Goal: Information Seeking & Learning: Learn about a topic

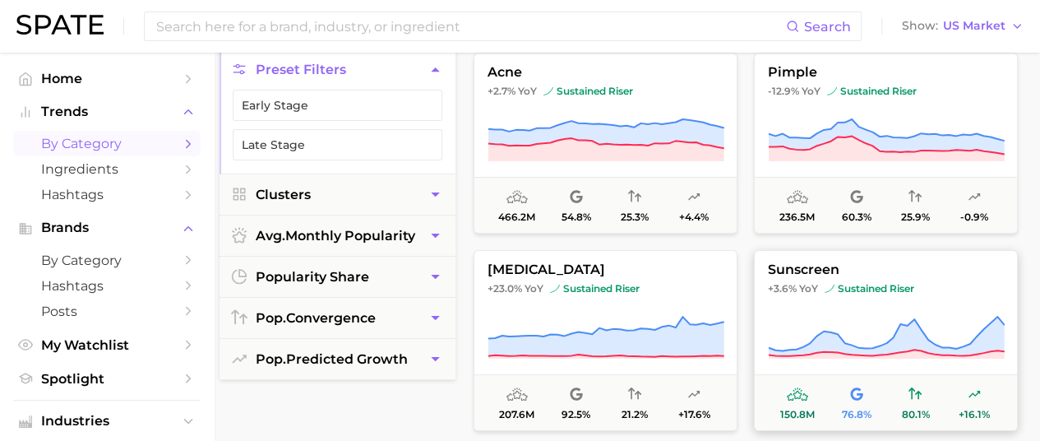
click at [865, 317] on icon at bounding box center [886, 338] width 237 height 46
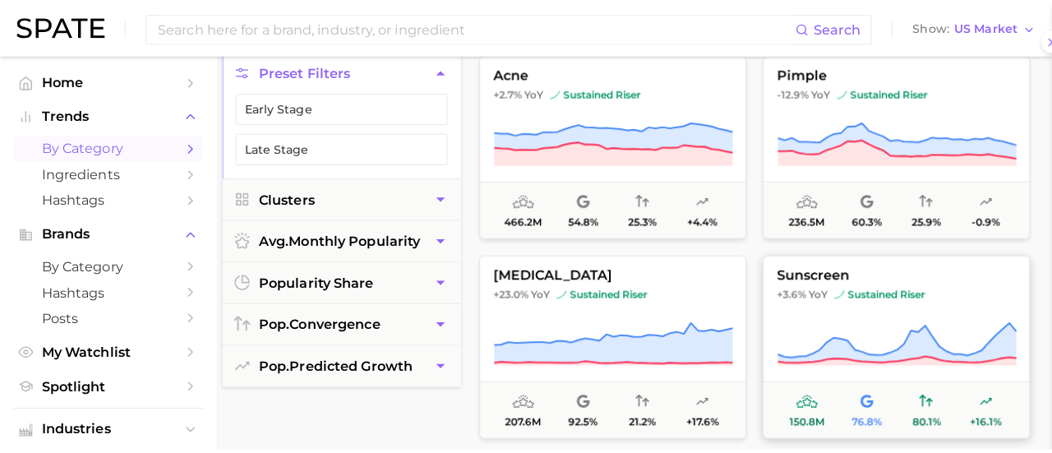
scroll to position [174, 0]
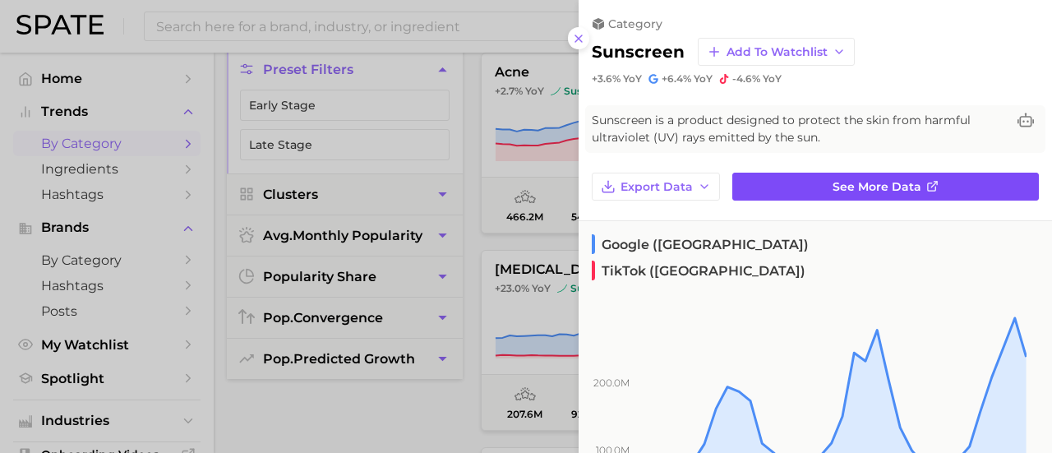
click at [878, 188] on span "See more data" at bounding box center [877, 187] width 89 height 14
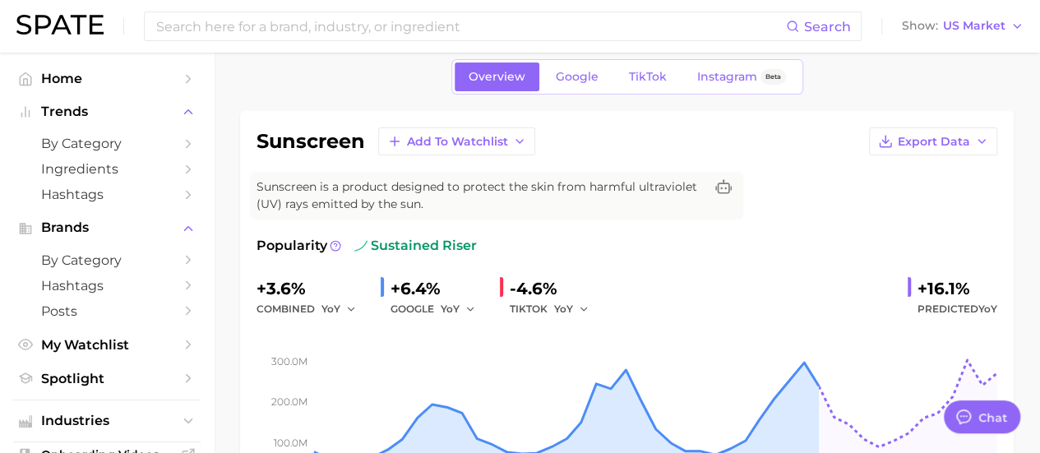
scroll to position [66, 0]
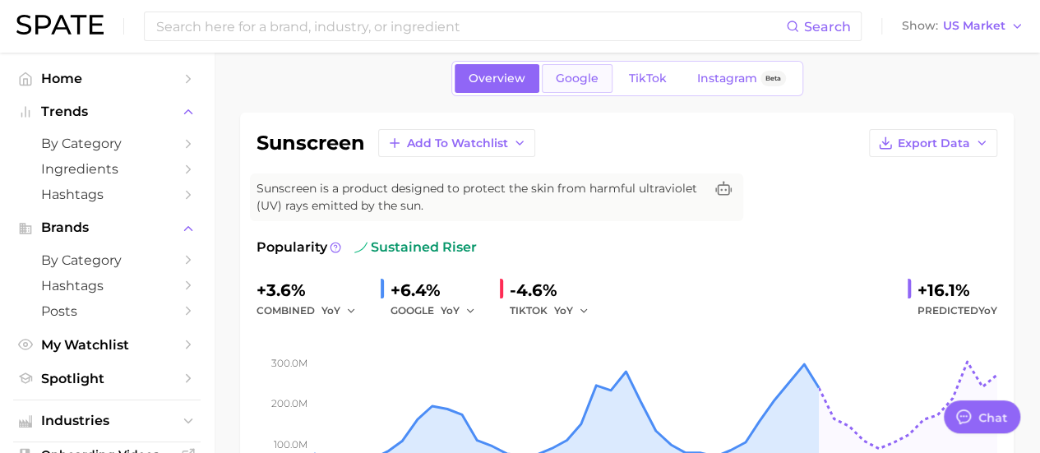
click at [585, 70] on link "Google" at bounding box center [577, 78] width 71 height 29
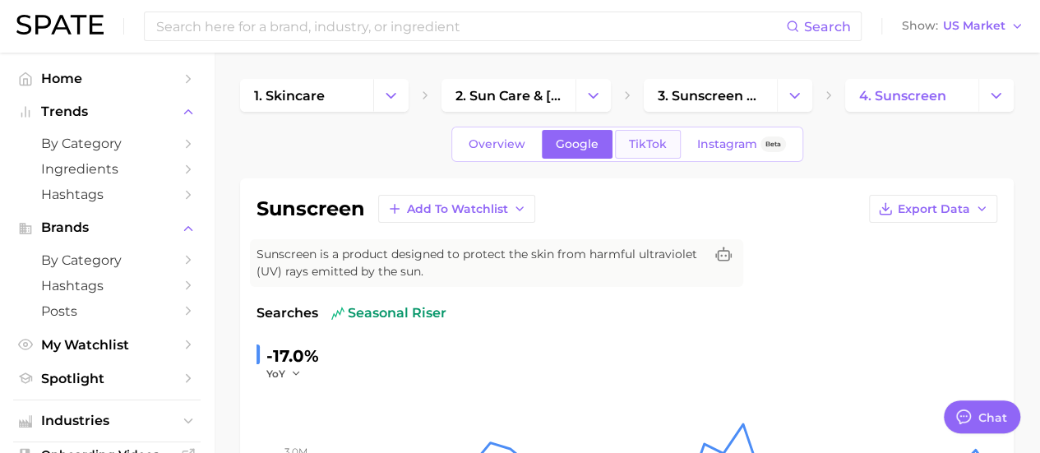
click at [631, 147] on span "TikTok" at bounding box center [648, 144] width 38 height 14
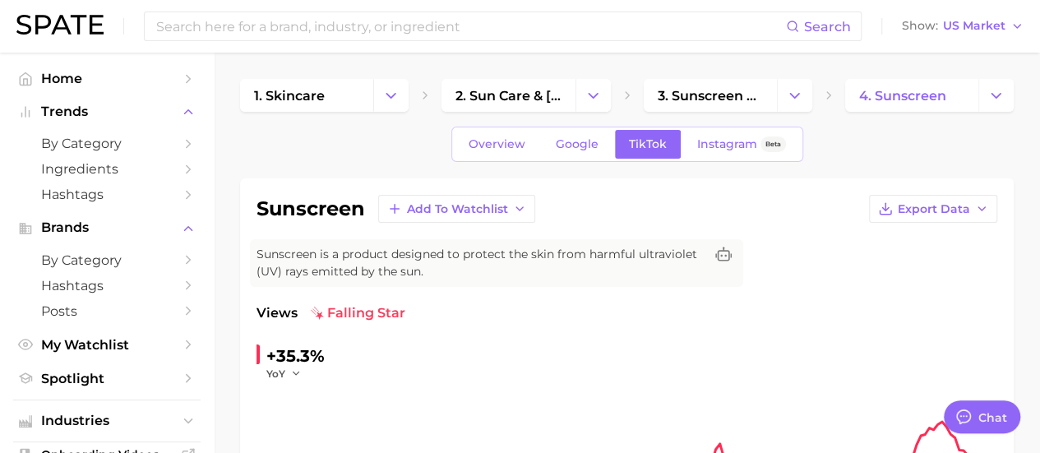
click at [511, 147] on span "Overview" at bounding box center [497, 144] width 57 height 14
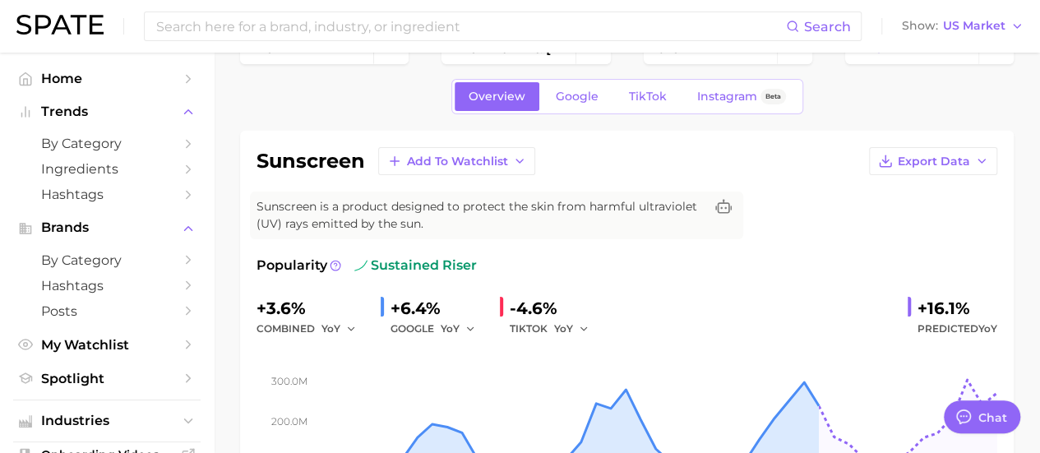
scroll to position [54, 0]
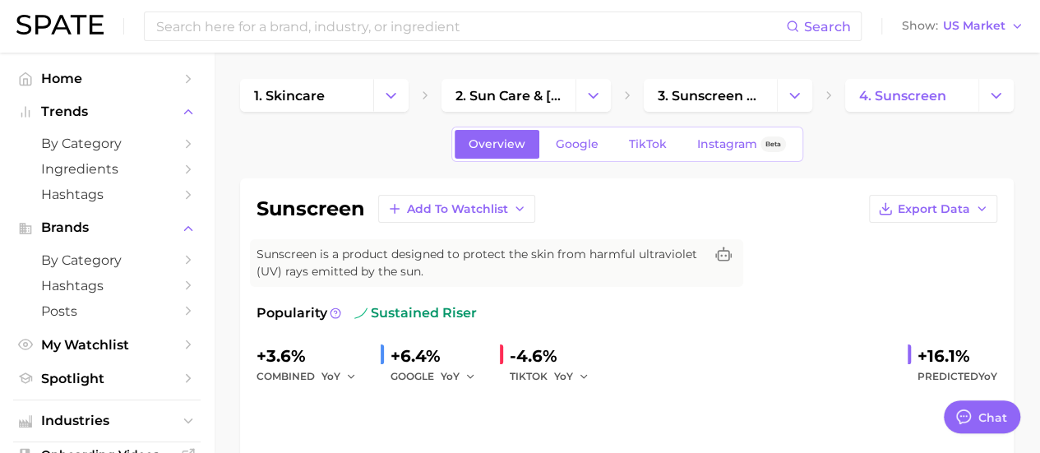
scroll to position [66, 0]
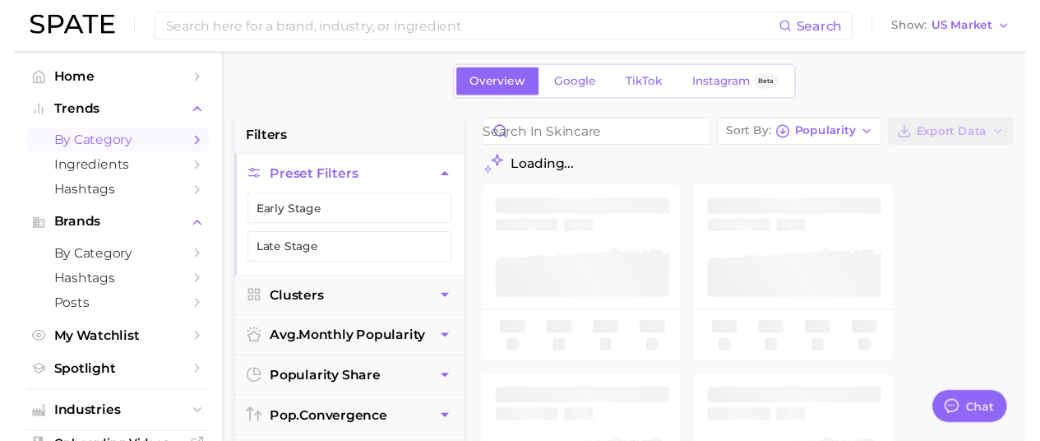
scroll to position [174, 0]
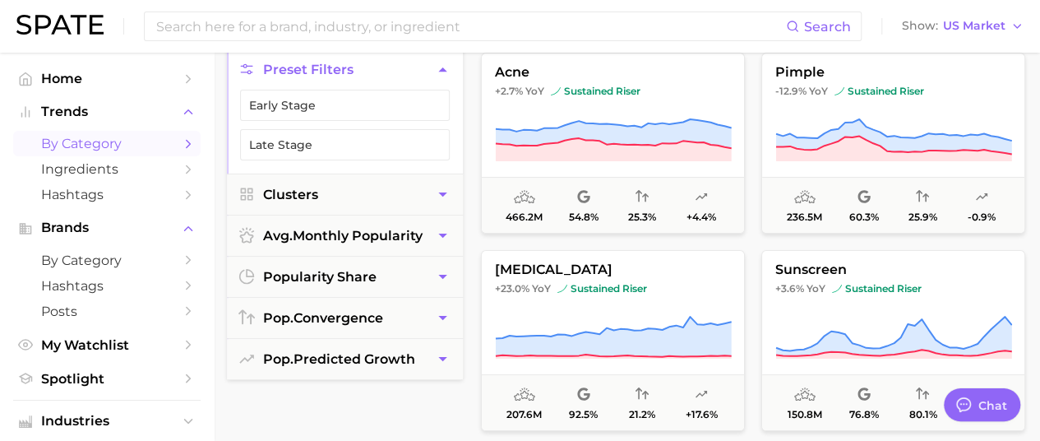
click at [305, 402] on div "filters Preset Filters Early Stage Late Stage Clusters avg. monthly popularity …" at bounding box center [345, 429] width 236 height 834
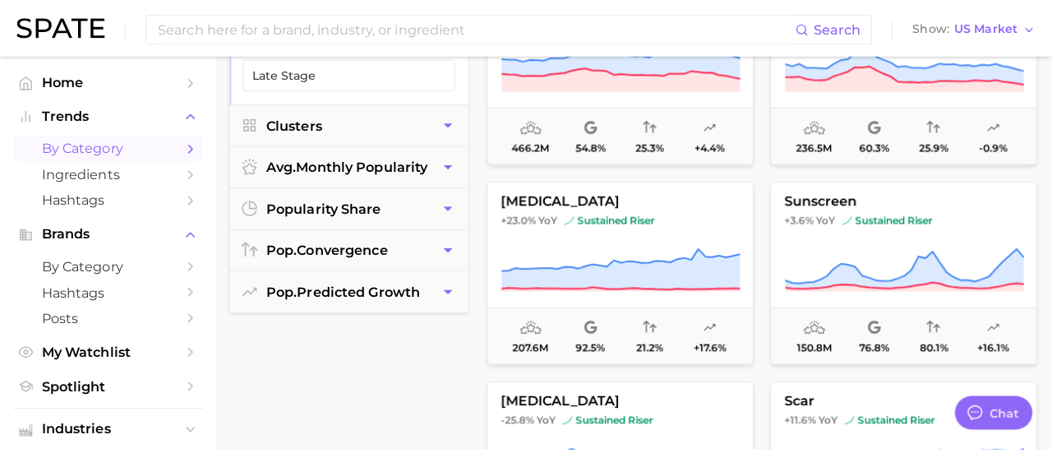
scroll to position [241, 0]
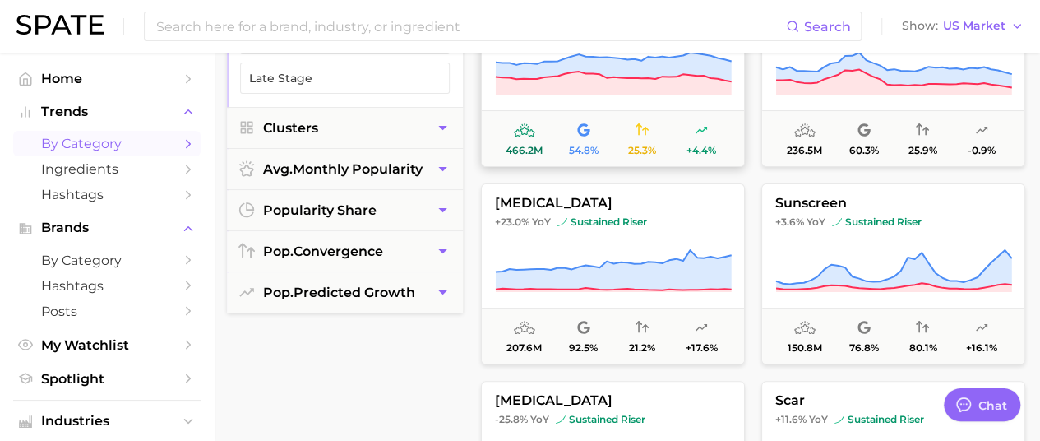
click at [608, 86] on icon at bounding box center [614, 83] width 236 height 23
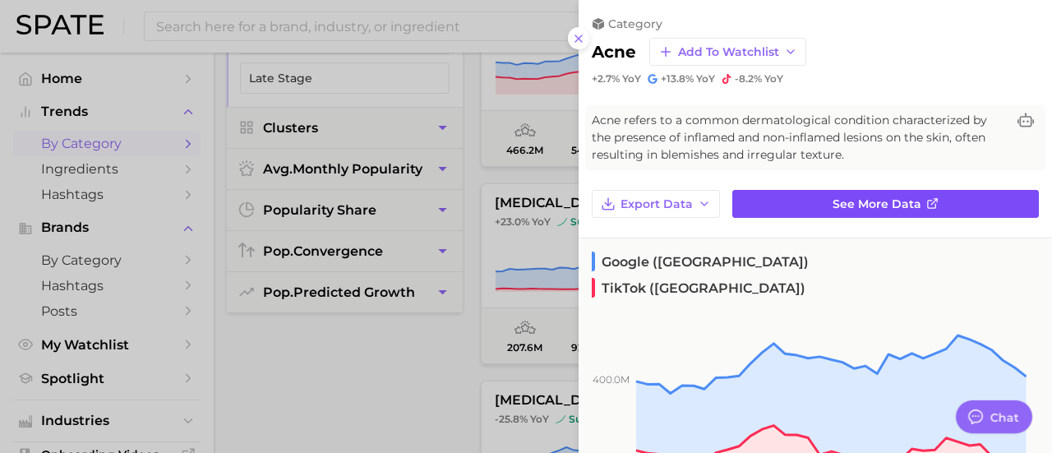
click at [806, 210] on link "See more data" at bounding box center [886, 204] width 307 height 28
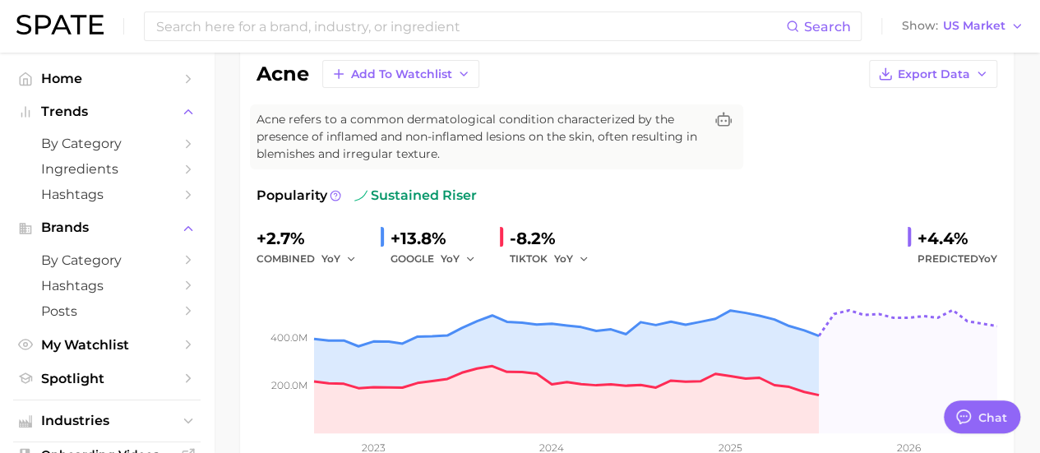
scroll to position [185, 0]
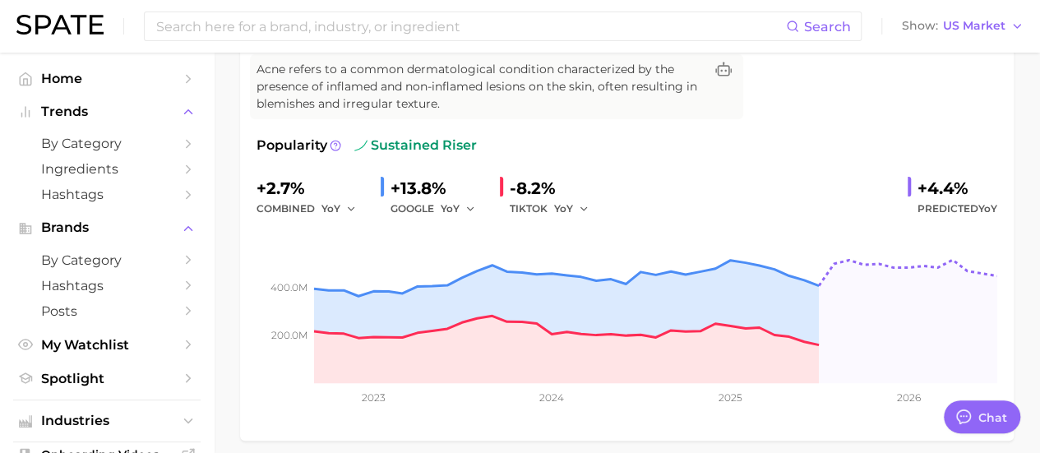
click at [435, 199] on div "GOOGLE YoY" at bounding box center [439, 209] width 96 height 20
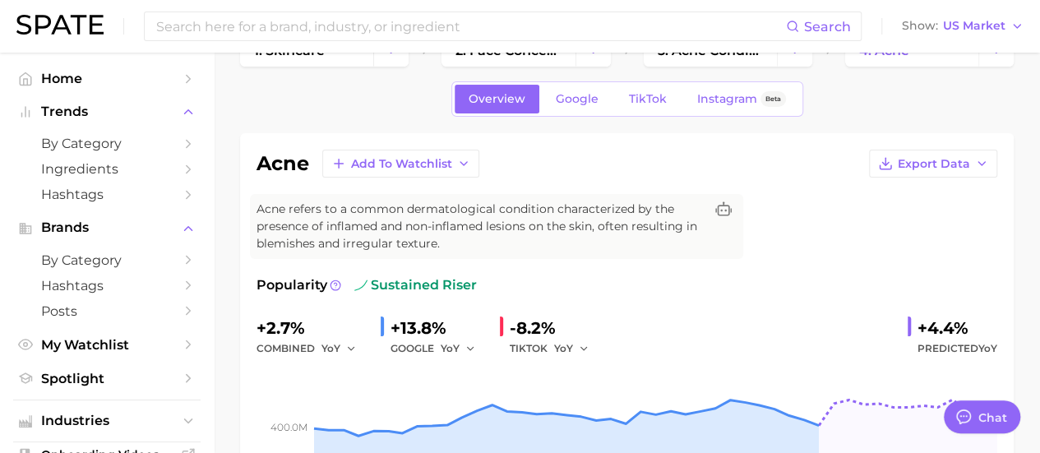
scroll to position [43, 0]
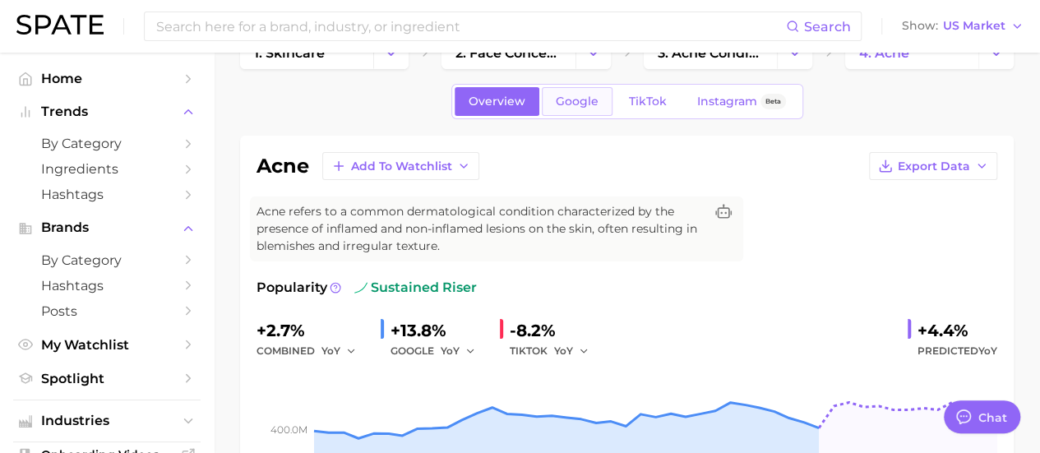
click at [583, 99] on span "Google" at bounding box center [577, 102] width 43 height 14
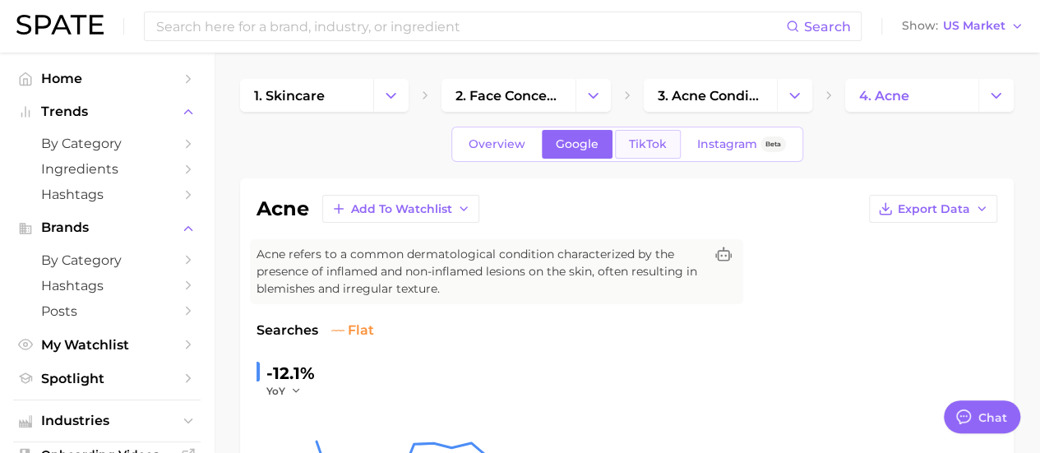
click at [644, 133] on link "TikTok" at bounding box center [648, 144] width 66 height 29
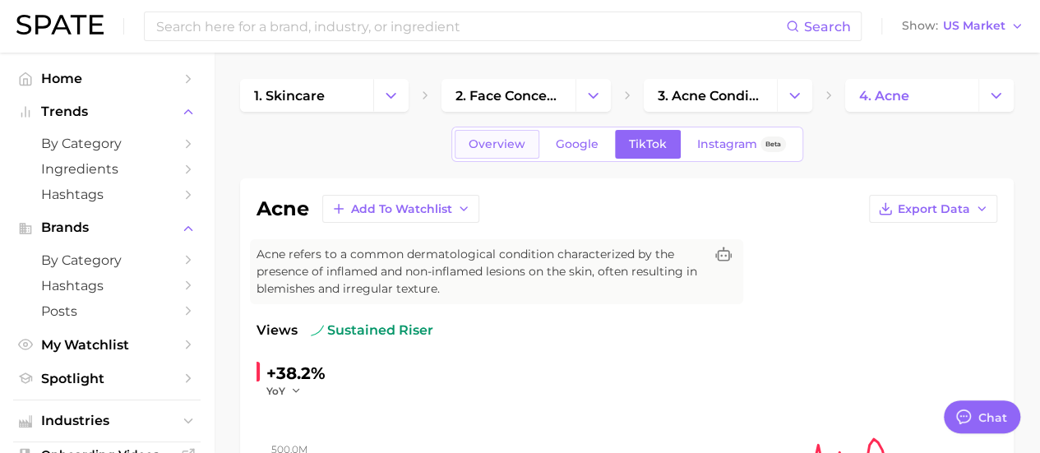
click at [502, 142] on span "Overview" at bounding box center [497, 144] width 57 height 14
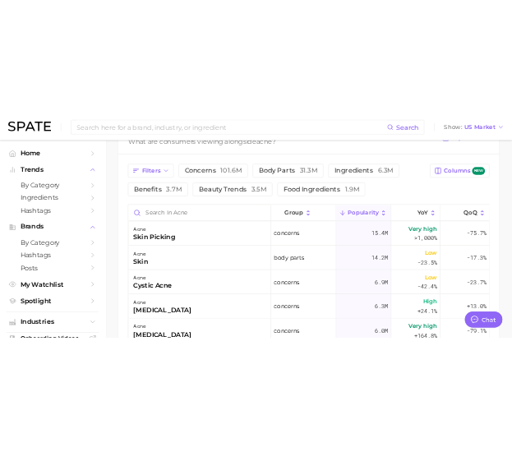
scroll to position [863, 0]
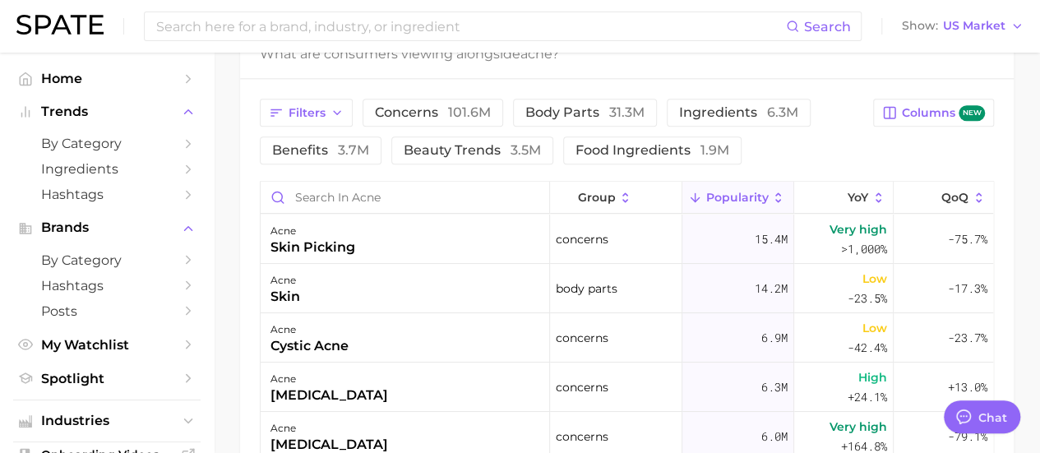
type textarea "x"
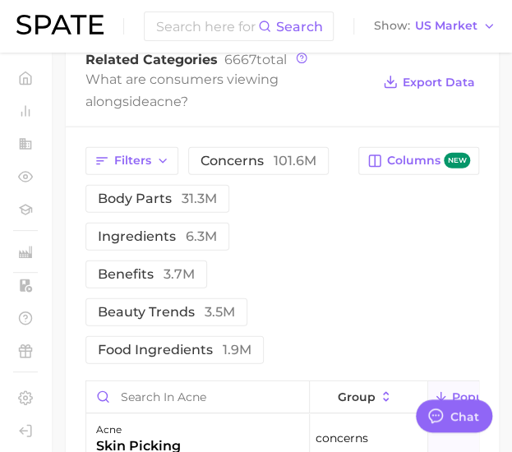
scroll to position [877, 0]
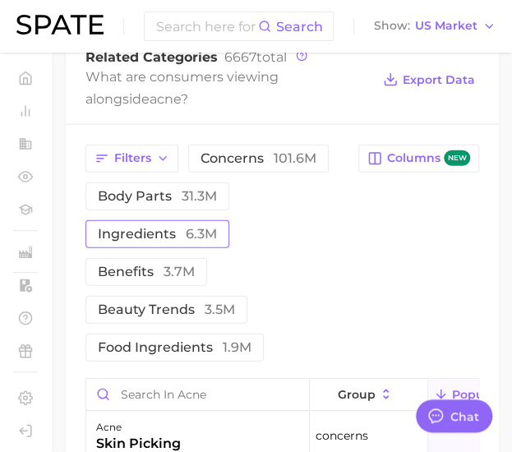
click at [160, 241] on span "ingredients 6.3m" at bounding box center [157, 234] width 119 height 13
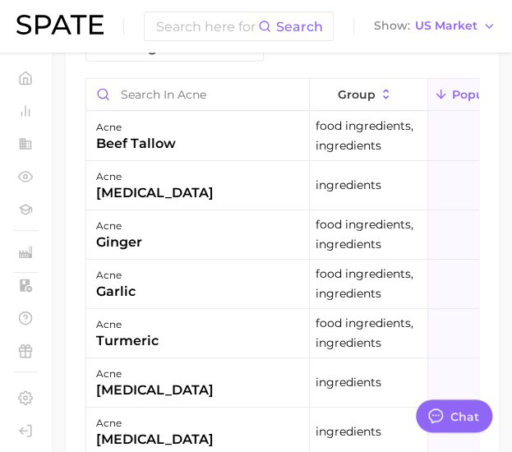
scroll to position [1227, 0]
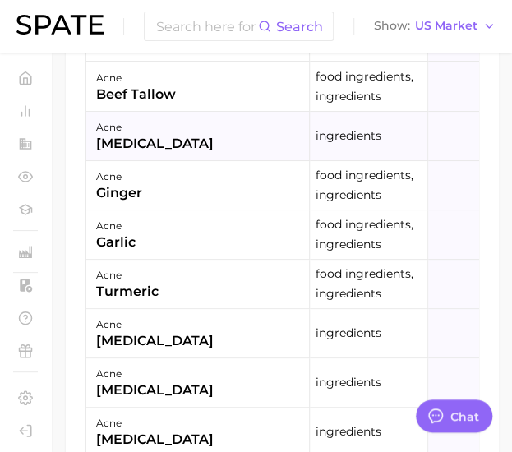
click at [128, 154] on div "[MEDICAL_DATA]" at bounding box center [155, 144] width 118 height 20
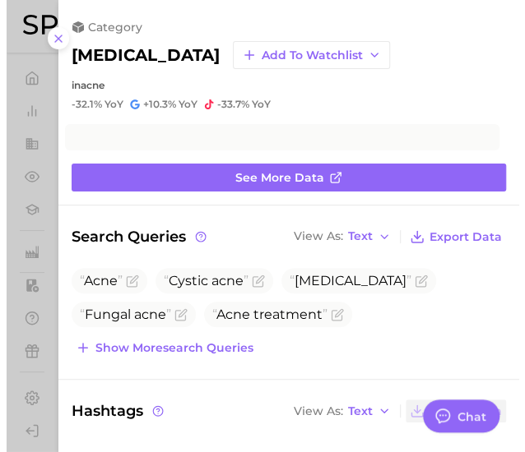
scroll to position [1209, 0]
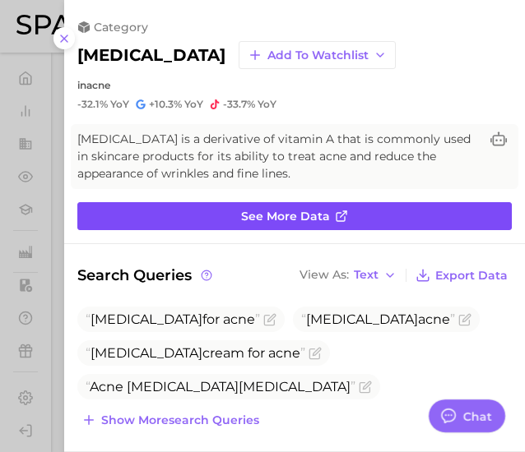
click at [284, 210] on span "See more data" at bounding box center [285, 217] width 89 height 14
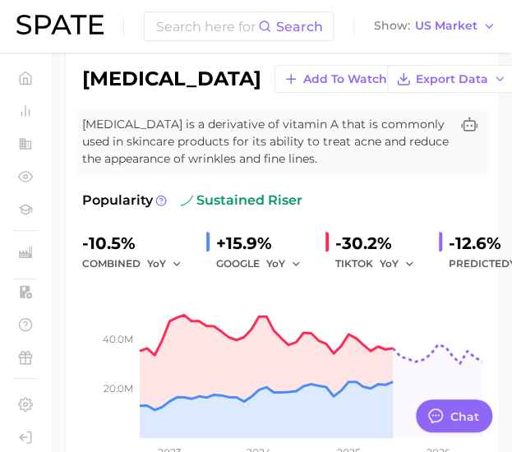
scroll to position [156, 0]
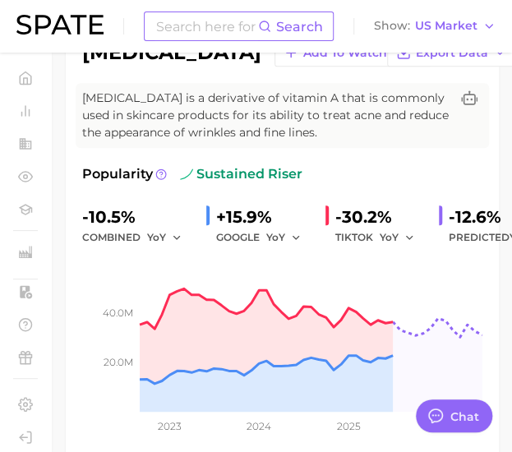
scroll to position [1209, 0]
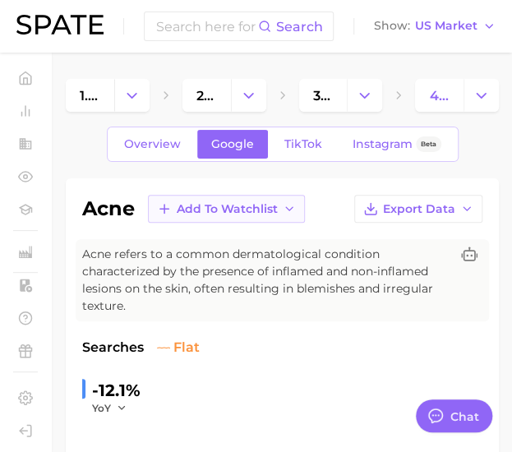
click at [284, 206] on icon "button" at bounding box center [289, 208] width 13 height 13
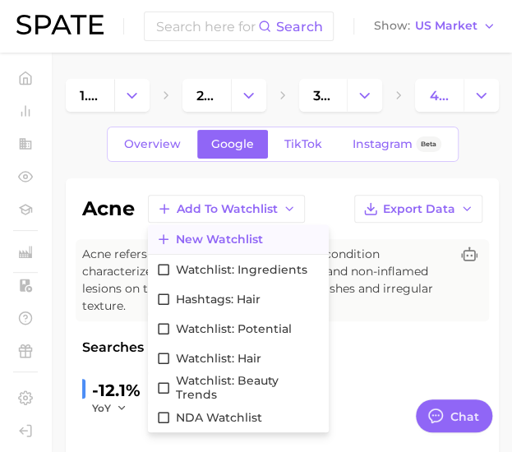
click at [191, 239] on span "New Watchlist" at bounding box center [219, 240] width 87 height 14
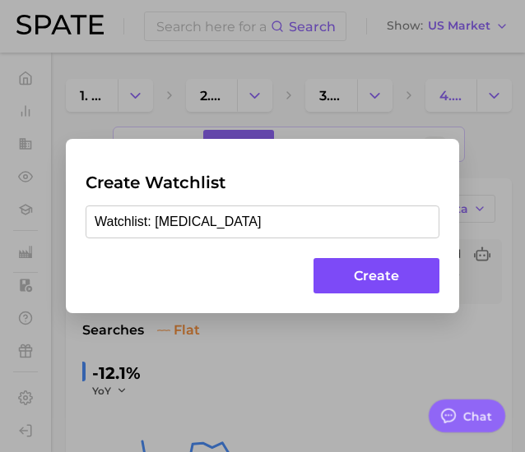
type input "Watchlist: [MEDICAL_DATA]"
click at [355, 271] on button "Create" at bounding box center [376, 275] width 126 height 35
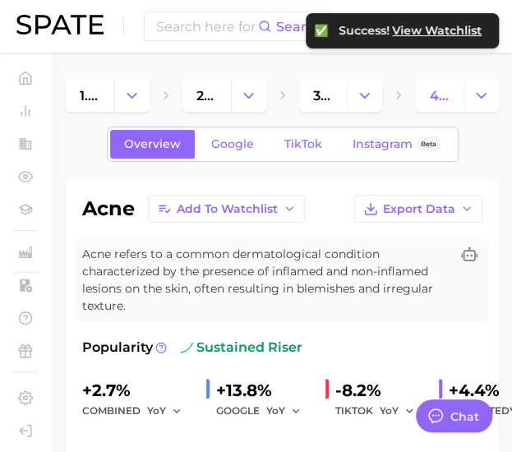
scroll to position [43, 0]
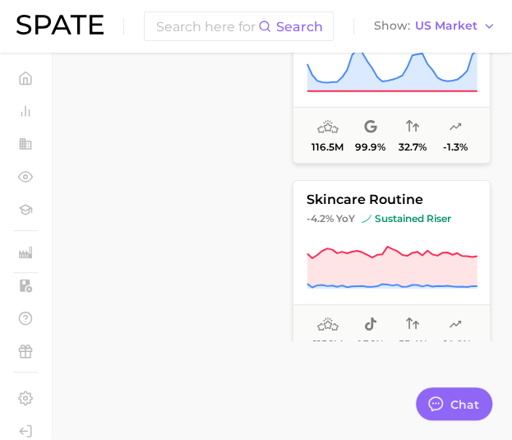
scroll to position [756, 0]
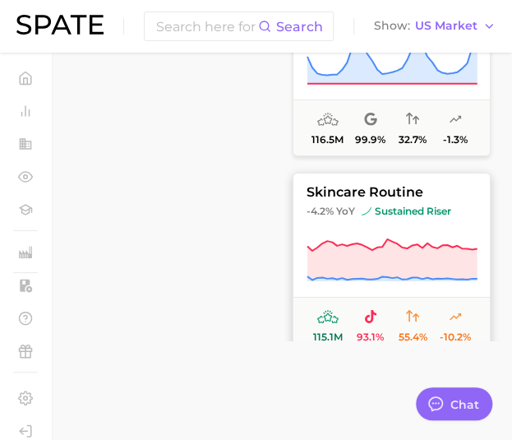
click at [410, 223] on button "skincare routine -4.2% YoY sustained riser 115.1m 93.1% 55.4% -10.2%" at bounding box center [392, 262] width 198 height 181
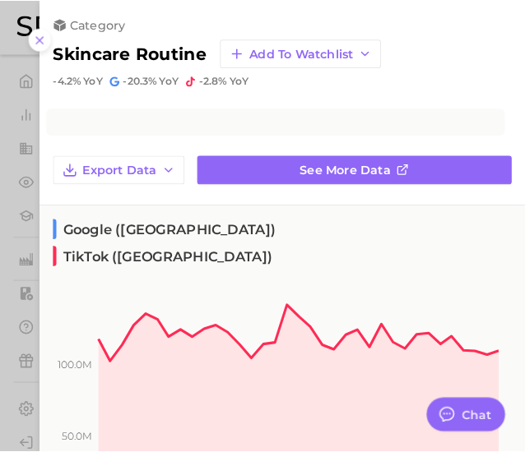
scroll to position [725, 5]
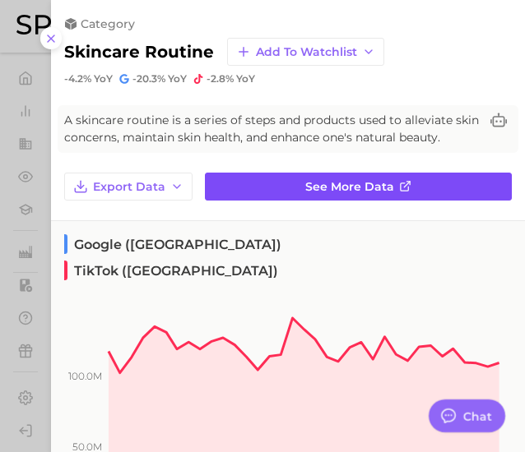
click at [365, 192] on link "See more data" at bounding box center [358, 187] width 307 height 28
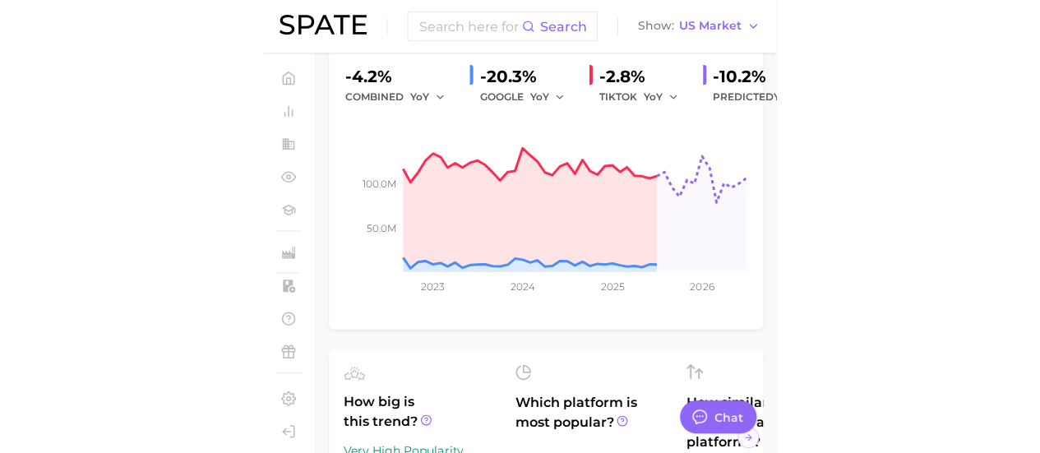
scroll to position [313, 0]
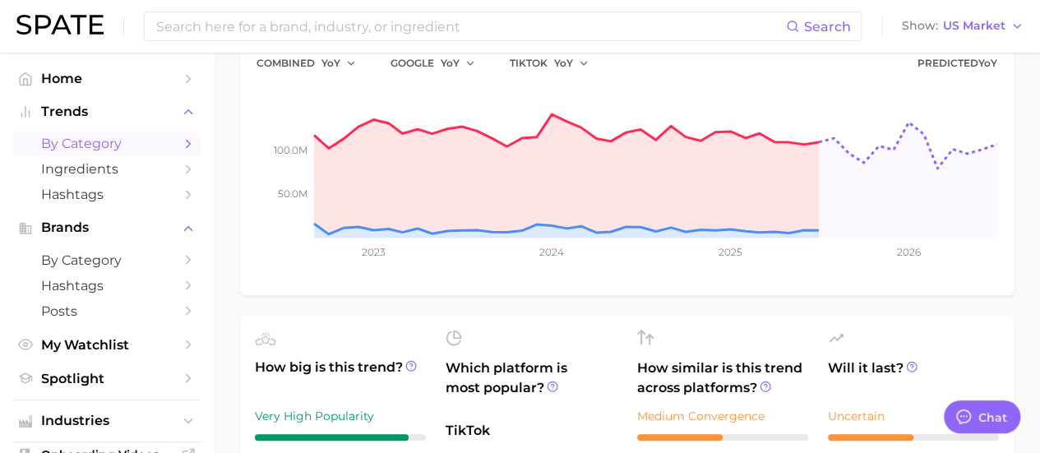
click at [118, 143] on span "by Category" at bounding box center [107, 144] width 132 height 16
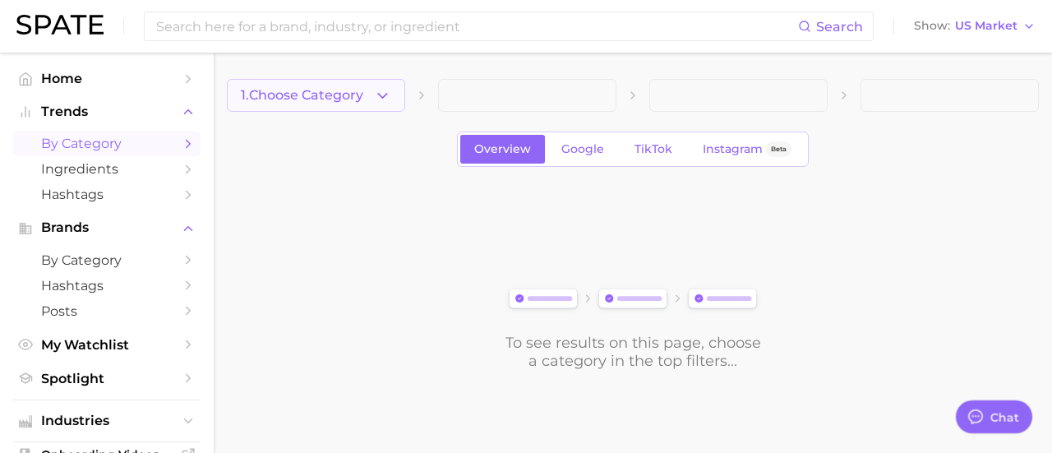
click at [366, 83] on button "1. Choose Category" at bounding box center [316, 95] width 178 height 33
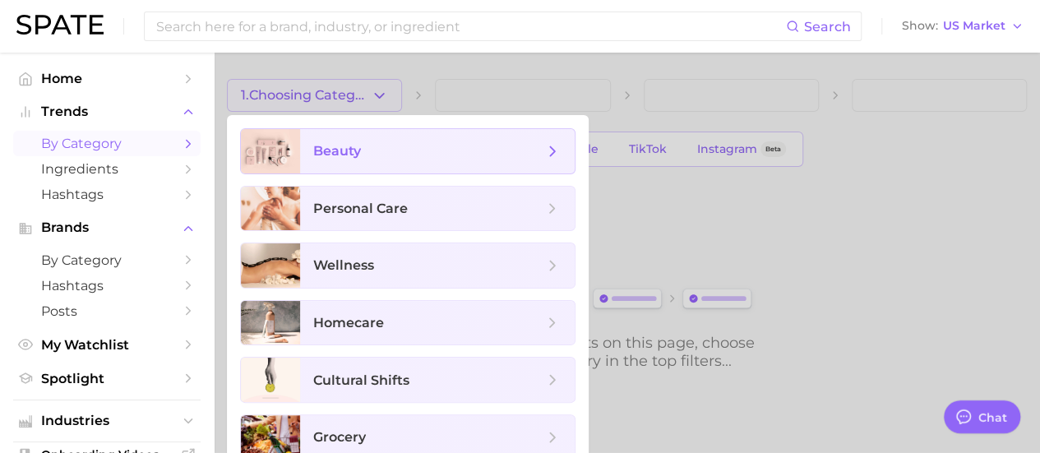
click at [358, 146] on span "beauty" at bounding box center [337, 151] width 48 height 16
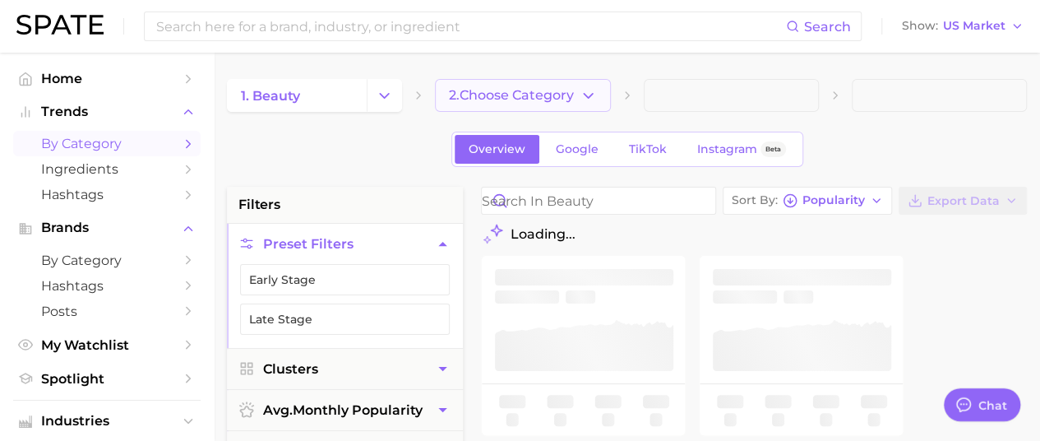
click at [548, 96] on span "2. Choose Category" at bounding box center [511, 95] width 125 height 15
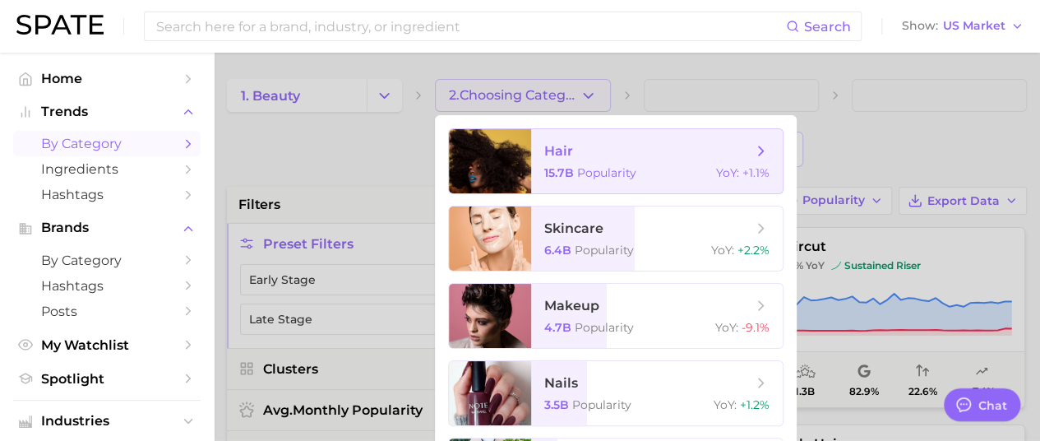
click at [599, 143] on span "hair" at bounding box center [647, 151] width 207 height 18
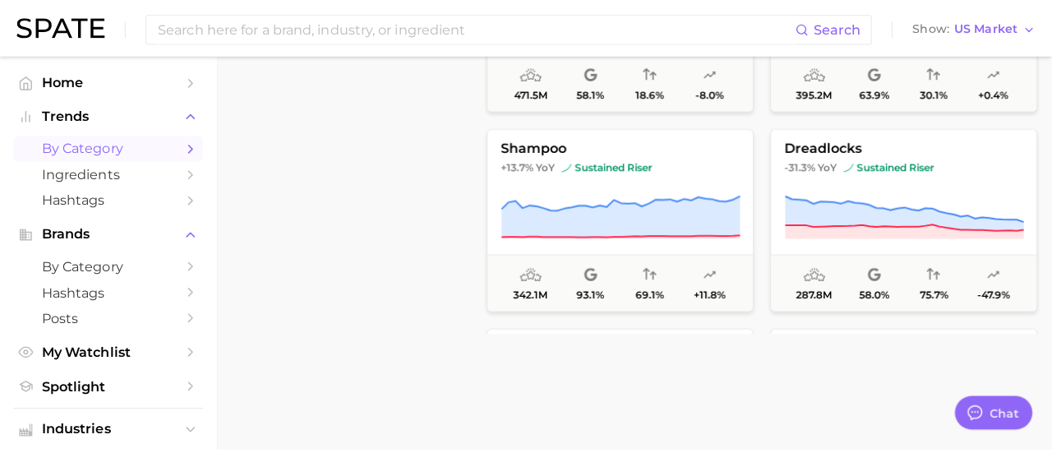
scroll to position [701, 0]
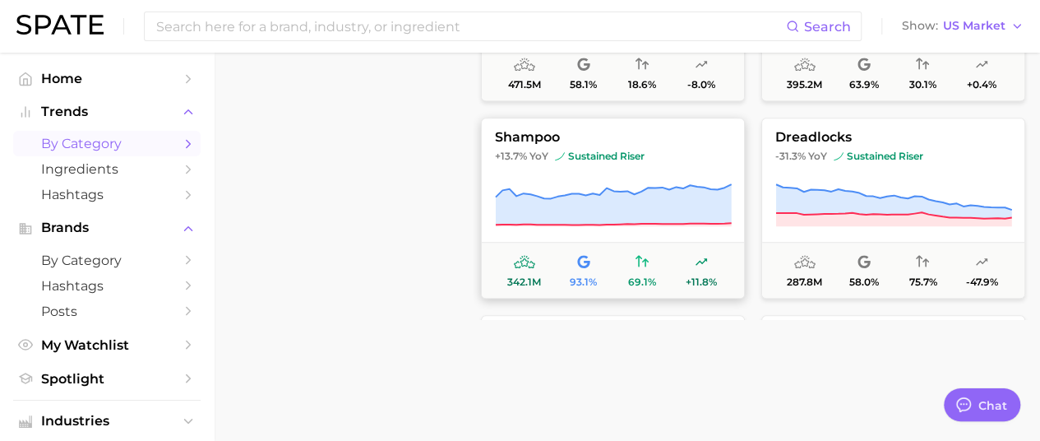
click at [587, 150] on span "sustained riser" at bounding box center [600, 156] width 90 height 13
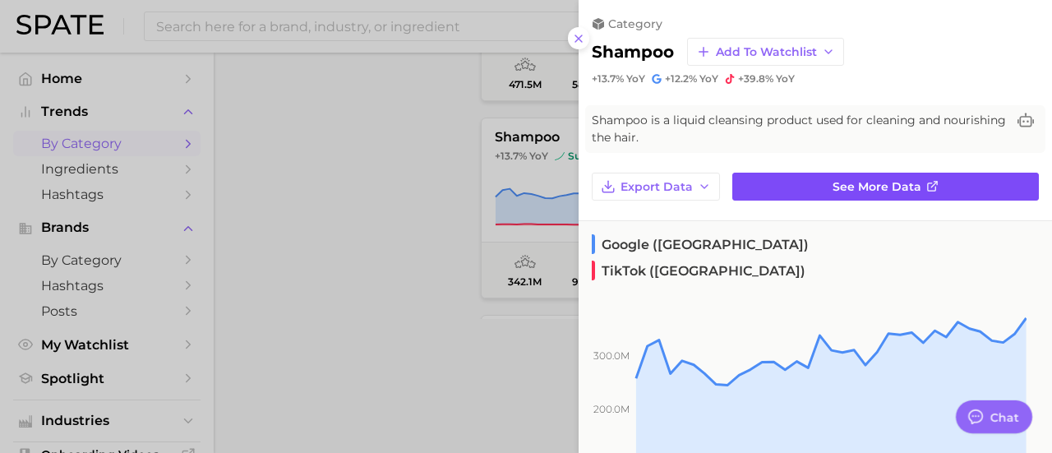
click at [878, 187] on span "See more data" at bounding box center [877, 187] width 89 height 14
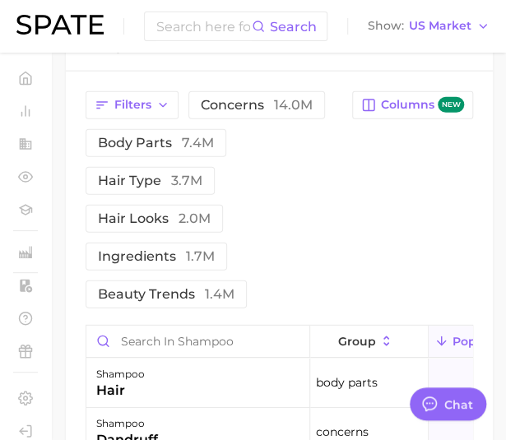
scroll to position [901, 0]
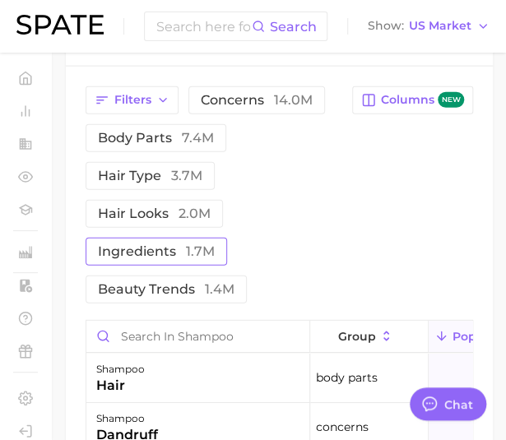
click at [168, 258] on span "ingredients 1.7m" at bounding box center [156, 251] width 117 height 13
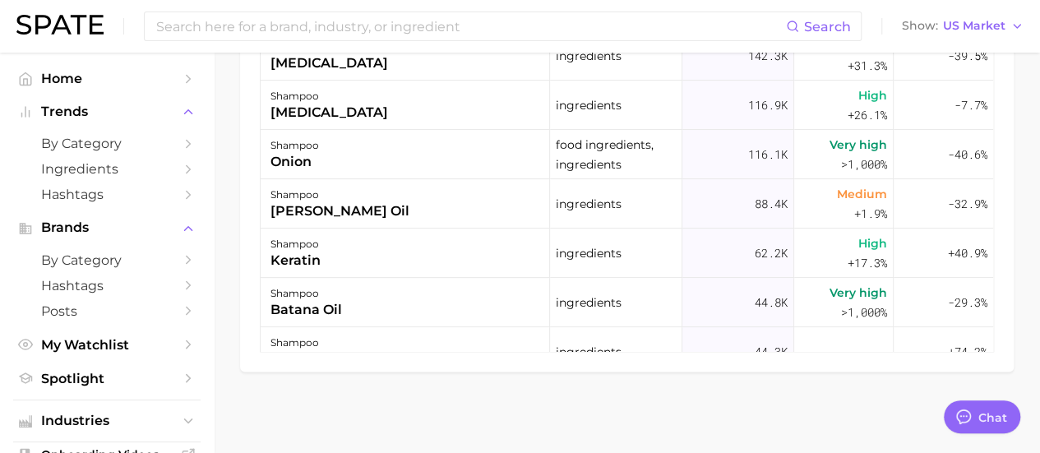
scroll to position [0, 0]
click at [134, 193] on span "Hashtags" at bounding box center [107, 195] width 132 height 16
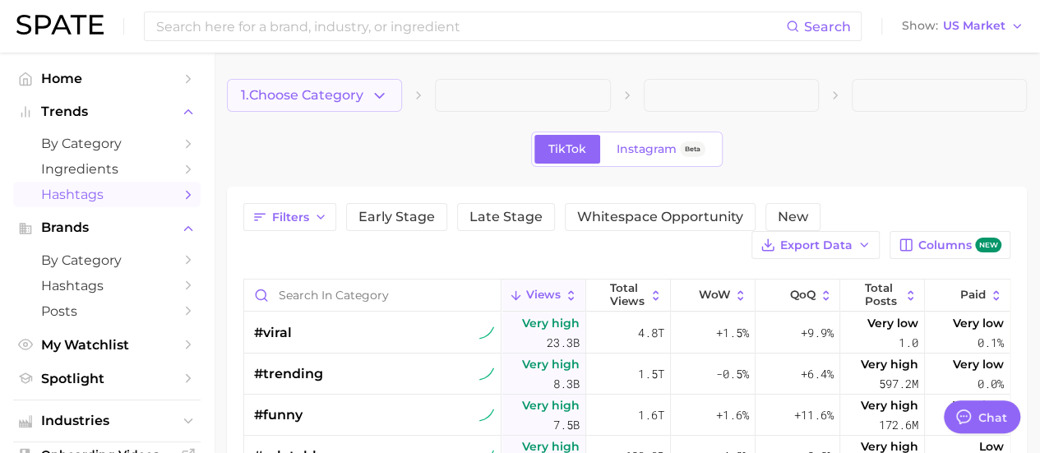
click at [378, 95] on icon "button" at bounding box center [379, 95] width 17 height 17
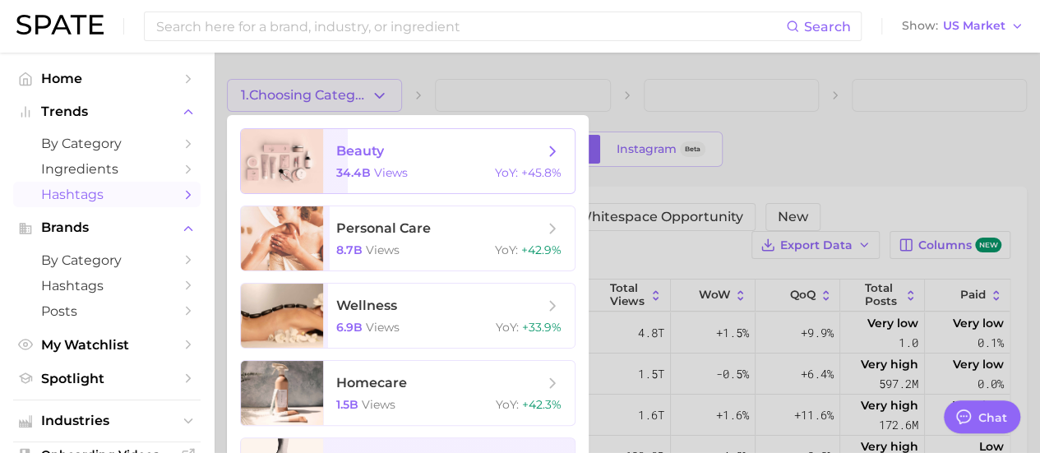
click at [411, 146] on span "beauty" at bounding box center [439, 151] width 207 height 18
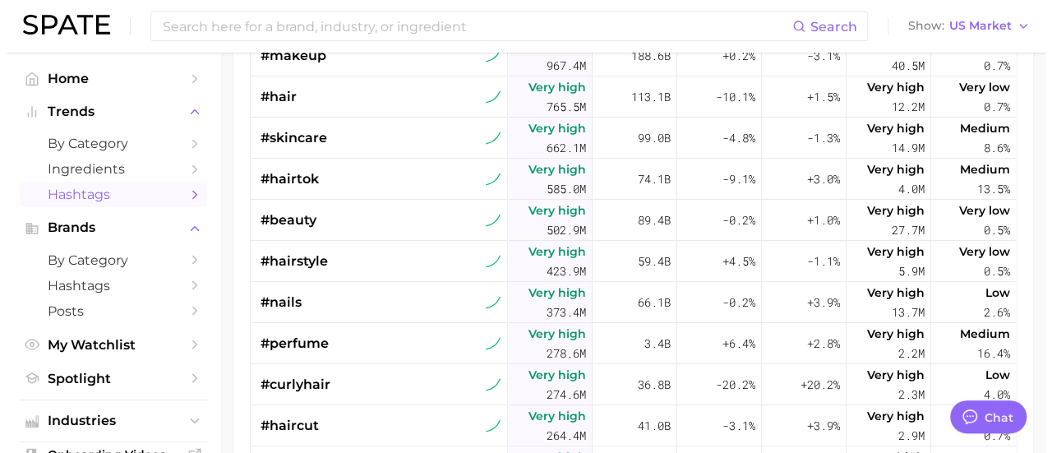
scroll to position [280, 0]
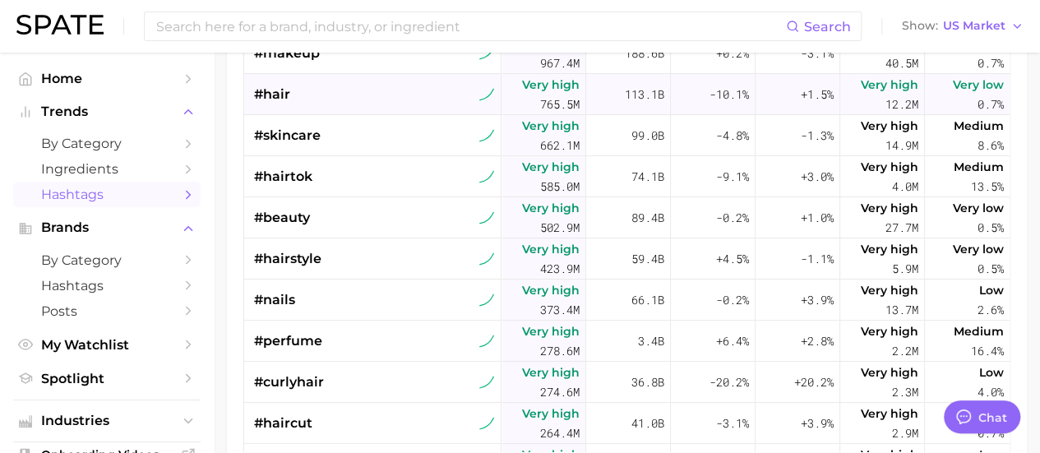
click at [275, 93] on span "#hair" at bounding box center [272, 95] width 36 height 20
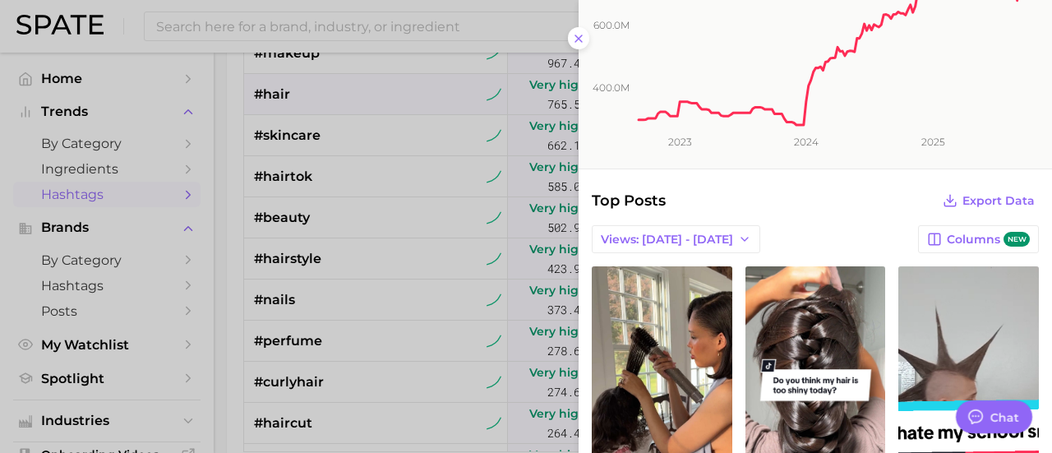
scroll to position [0, 0]
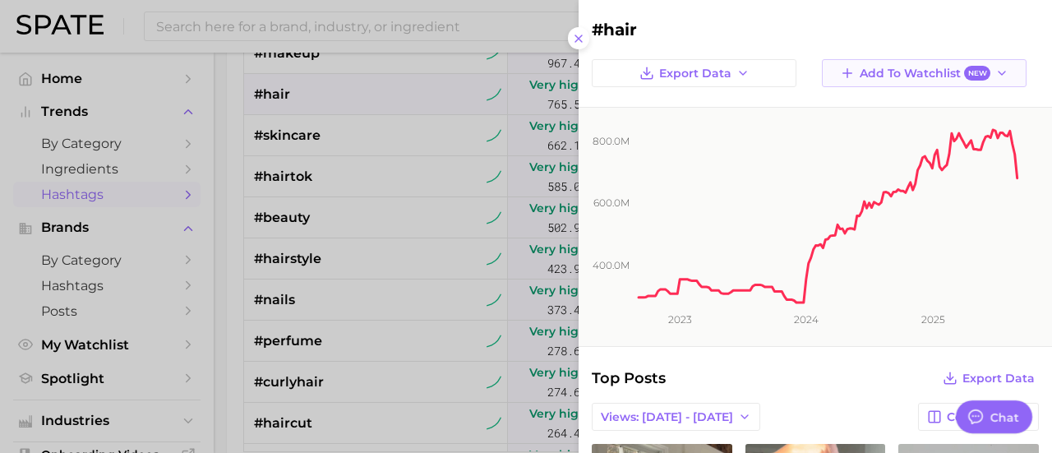
click at [996, 69] on icon "button" at bounding box center [1002, 73] width 13 height 13
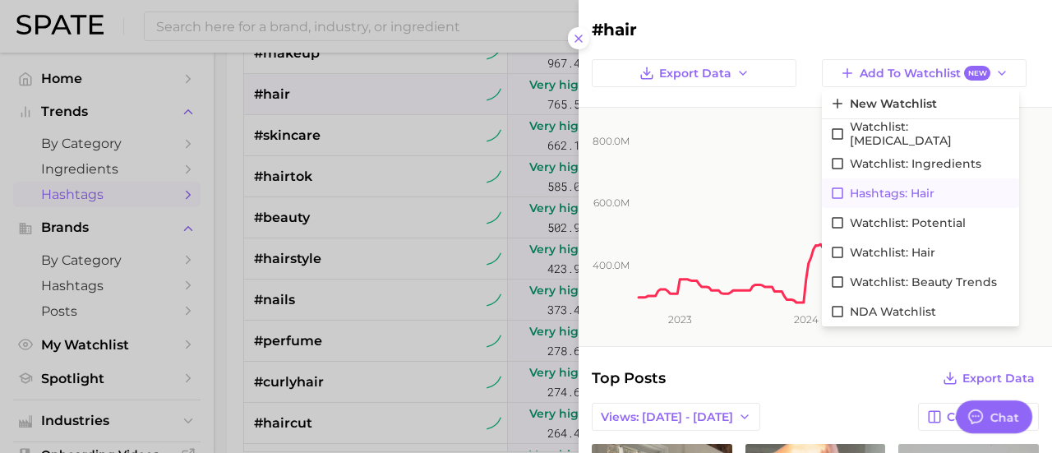
click at [888, 188] on span "Hashtags: Hair" at bounding box center [892, 194] width 85 height 14
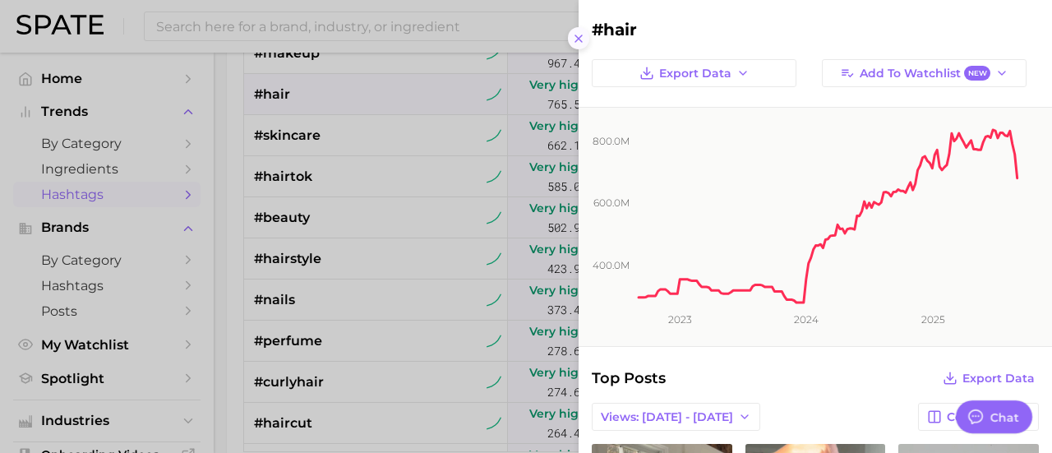
click at [576, 32] on icon at bounding box center [578, 38] width 13 height 13
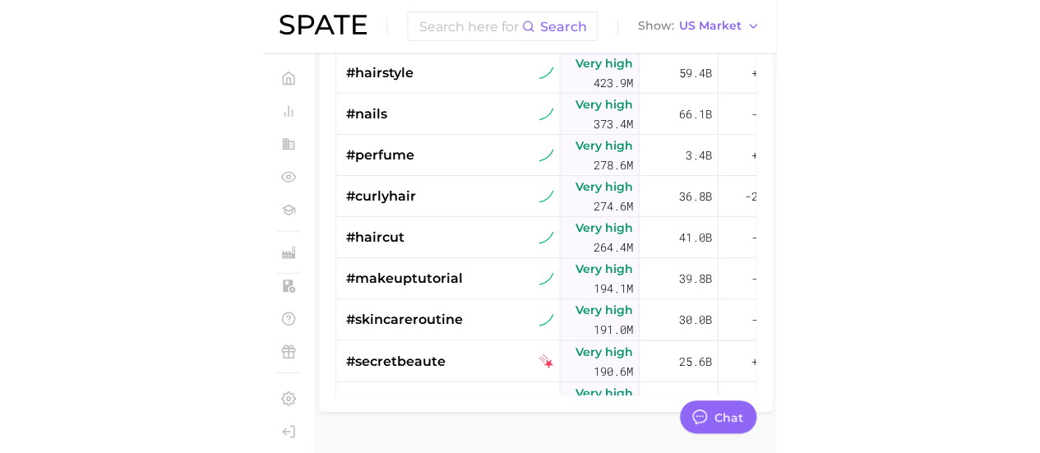
scroll to position [164, 0]
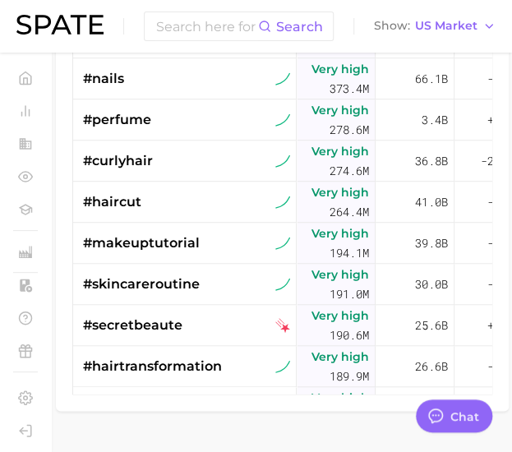
type textarea "x"
